Goal: Task Accomplishment & Management: Use online tool/utility

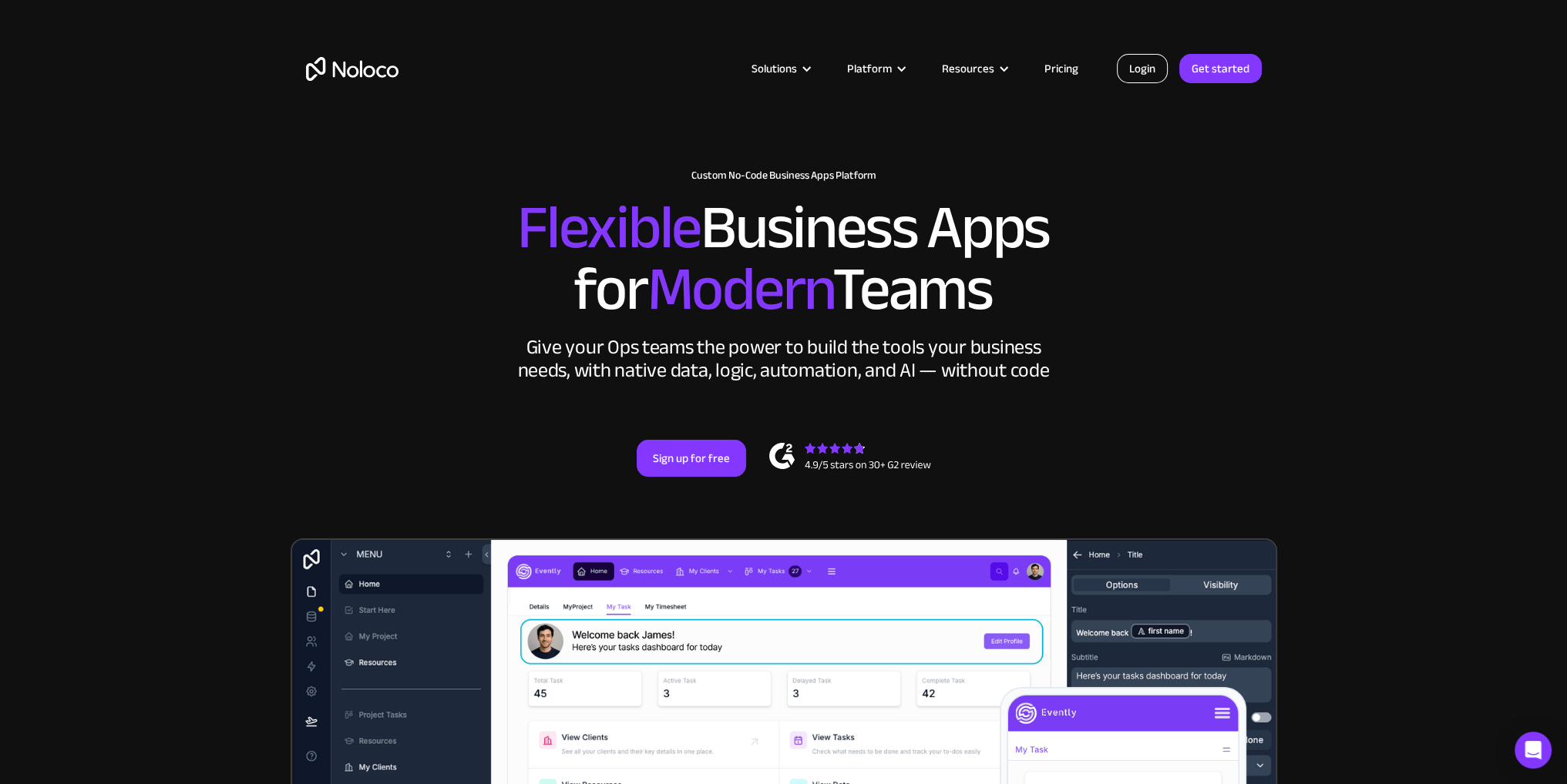
click at [1151, 66] on link "Login" at bounding box center [1142, 68] width 50 height 29
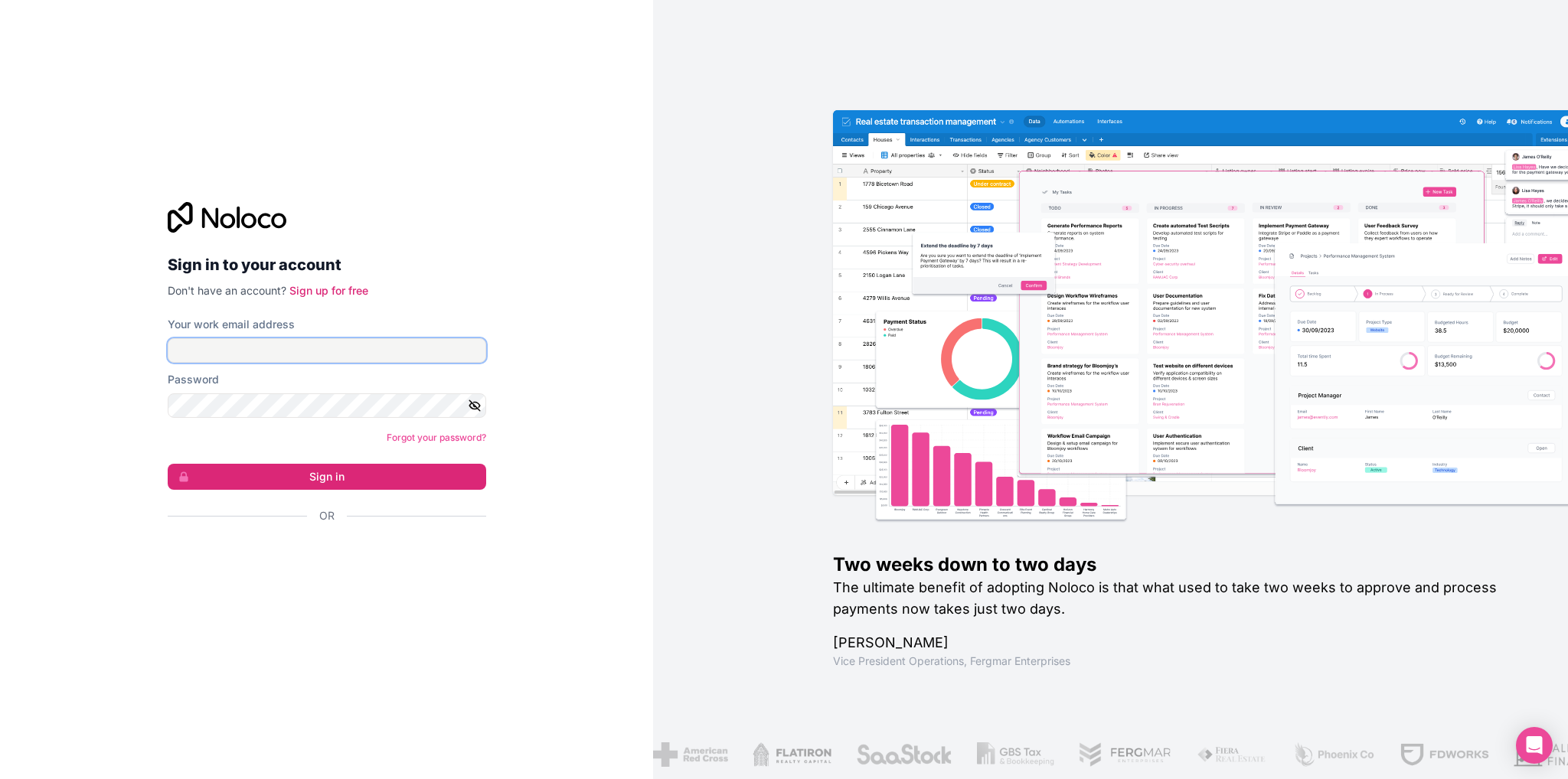
click at [245, 346] on input "Your work email address" at bounding box center [327, 350] width 319 height 24
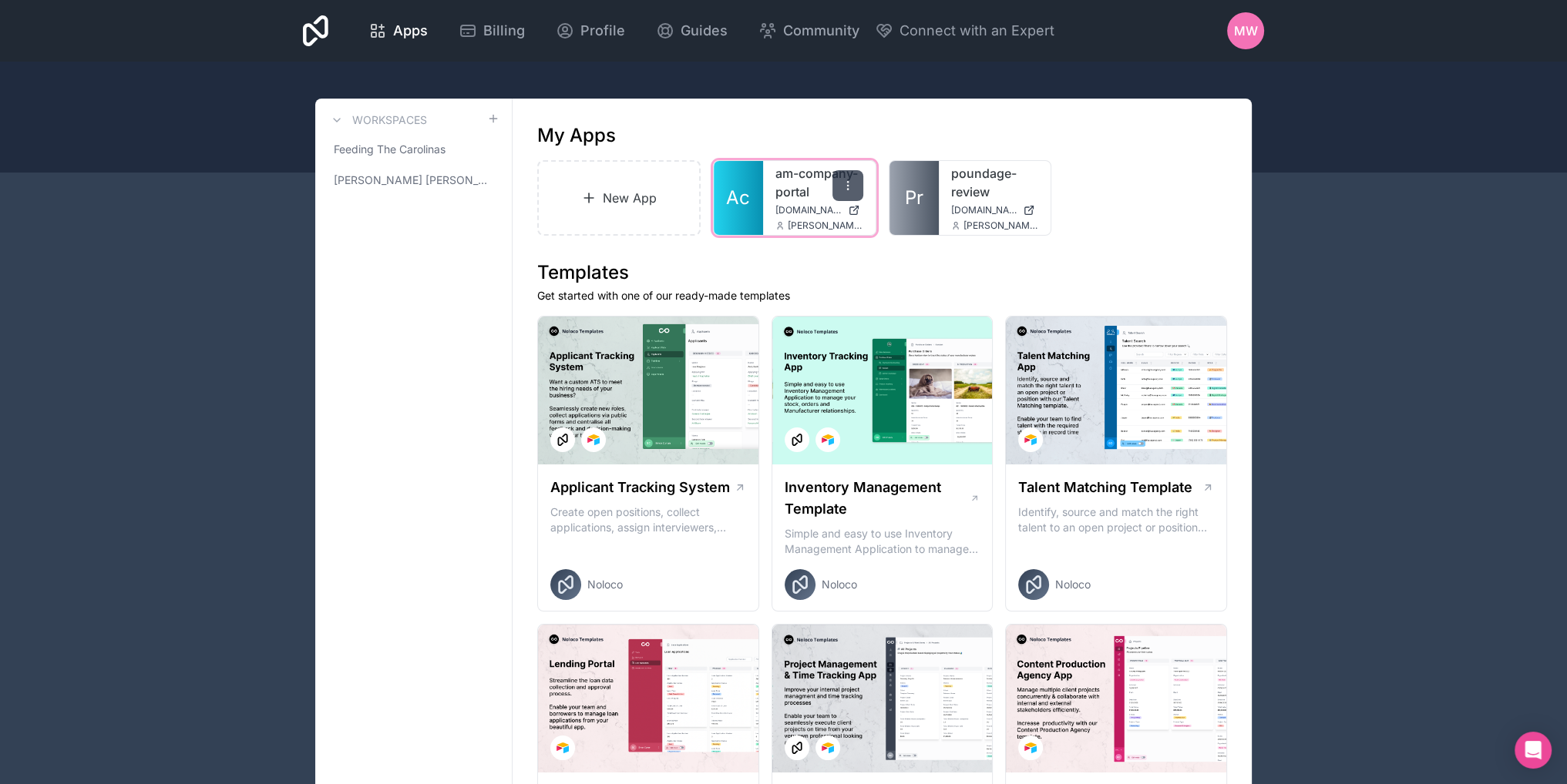
click at [842, 189] on icon at bounding box center [847, 185] width 12 height 12
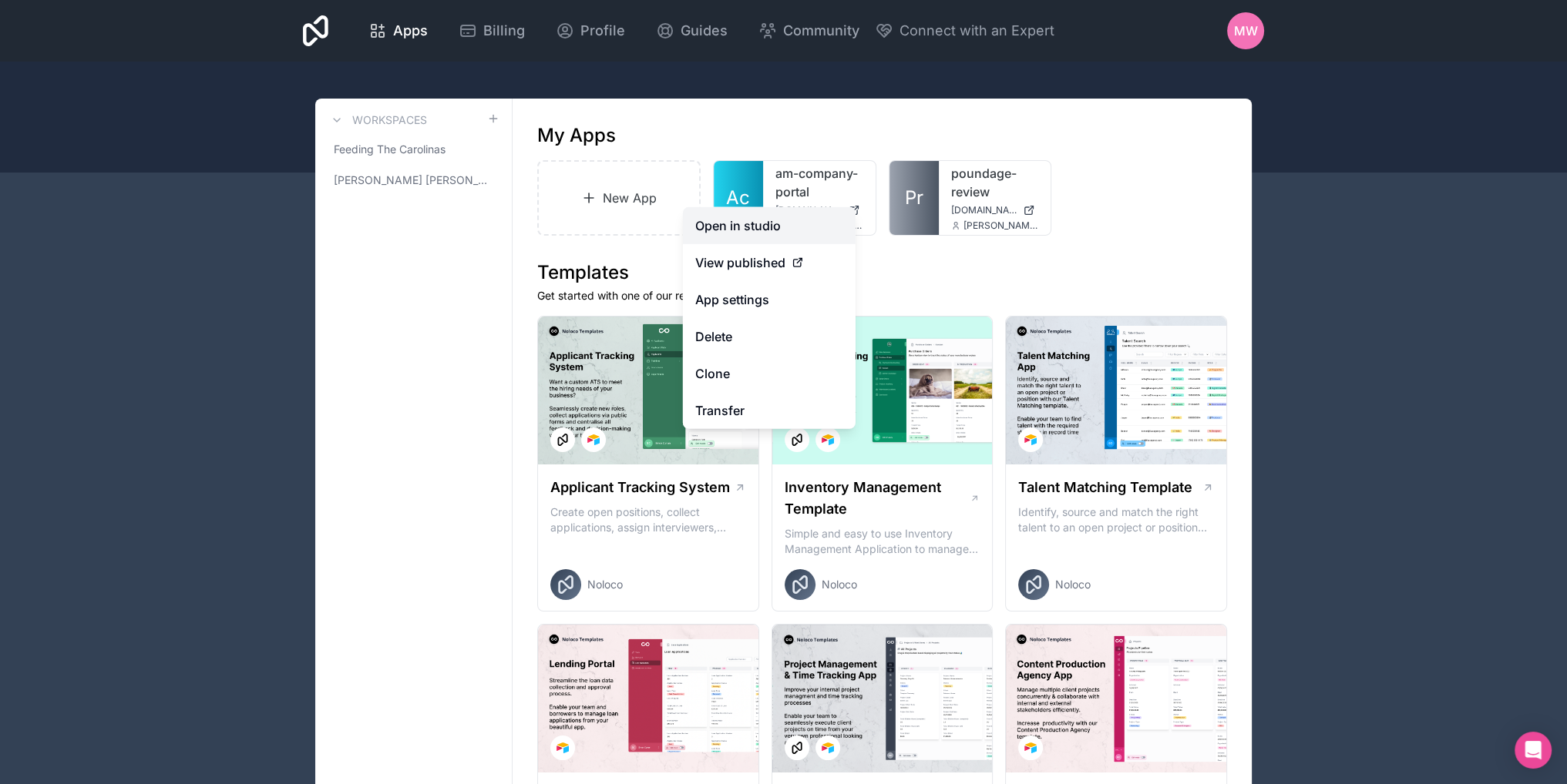
click at [779, 226] on link "Open in studio" at bounding box center [769, 226] width 173 height 37
